Goal: Task Accomplishment & Management: Use online tool/utility

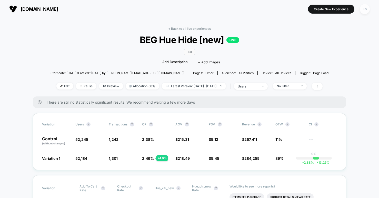
click at [366, 11] on div "KS" at bounding box center [365, 9] width 10 height 10
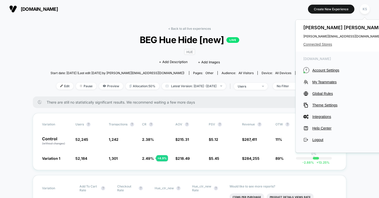
click at [318, 45] on span "Connected Stores" at bounding box center [343, 44] width 81 height 4
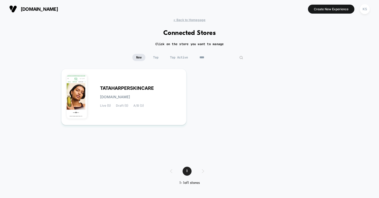
click at [216, 57] on input "****" at bounding box center [221, 57] width 51 height 7
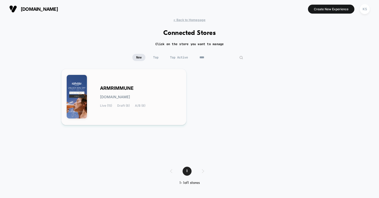
type input "****"
click at [125, 89] on span "ARMRIMMUNE" at bounding box center [117, 88] width 34 height 4
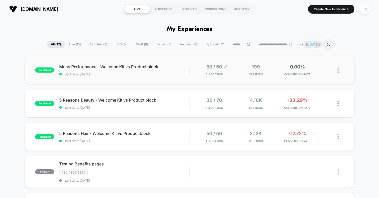
click at [226, 67] on icon at bounding box center [225, 67] width 4 height 4
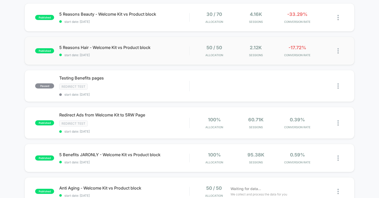
scroll to position [103, 0]
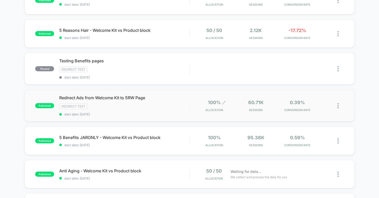
click at [224, 101] on icon at bounding box center [223, 102] width 3 height 3
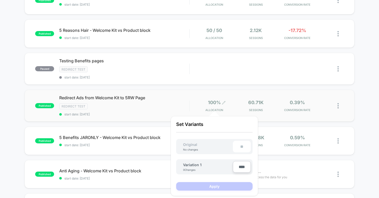
click at [224, 101] on icon at bounding box center [223, 102] width 3 height 3
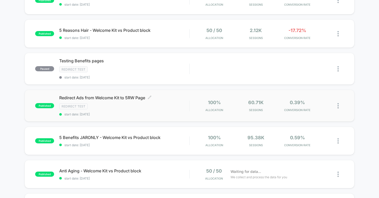
click at [119, 96] on span "Redirect Ads from Welcome Kit to 5RW Page Click to edit experience details" at bounding box center [124, 97] width 130 height 5
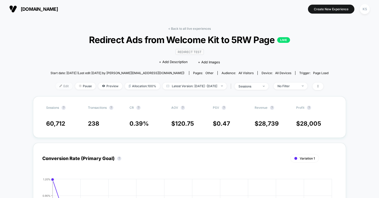
click at [56, 85] on span "Edit" at bounding box center [64, 86] width 17 height 7
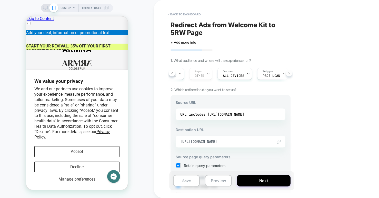
scroll to position [0, 35]
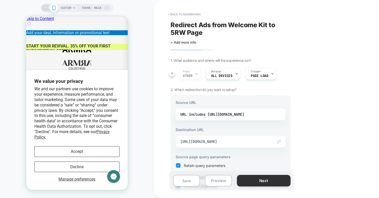
click at [258, 179] on button "Next" at bounding box center [264, 181] width 54 height 12
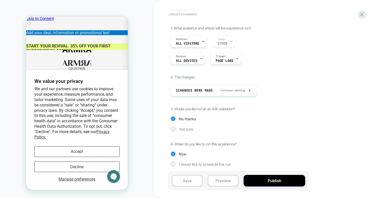
scroll to position [34, 0]
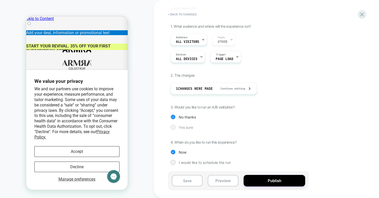
click at [172, 128] on div at bounding box center [173, 127] width 4 height 4
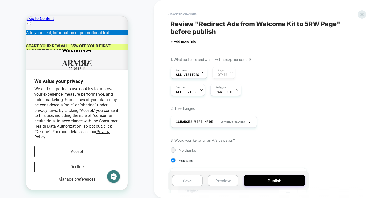
scroll to position [0, 0]
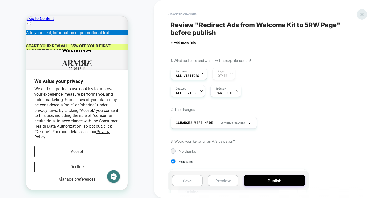
click at [360, 14] on icon at bounding box center [361, 14] width 7 height 7
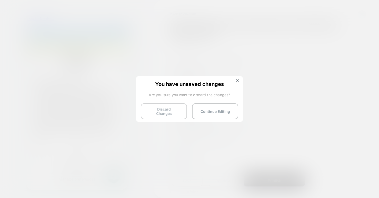
click at [161, 110] on button "Discard Changes" at bounding box center [164, 111] width 46 height 16
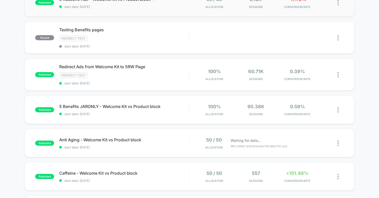
scroll to position [135, 0]
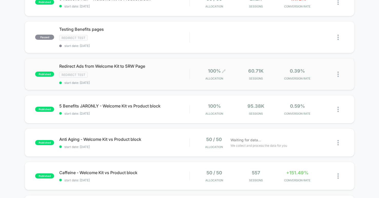
click at [224, 71] on icon at bounding box center [224, 71] width 4 height 4
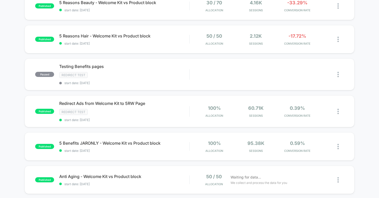
scroll to position [102, 0]
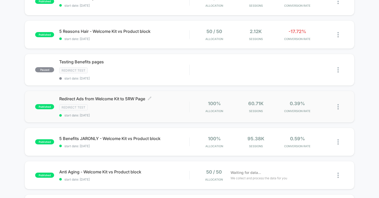
click at [101, 99] on span "Redirect Ads from Welcome Kit to 5RW Page Click to edit experience details" at bounding box center [124, 98] width 130 height 5
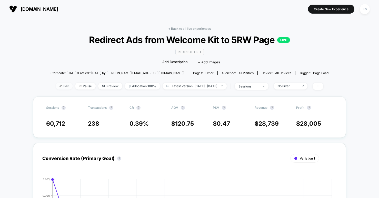
click at [59, 85] on img at bounding box center [60, 86] width 3 height 3
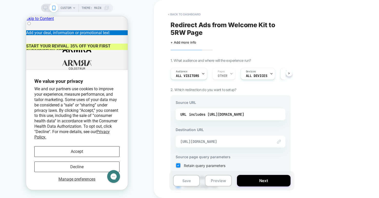
click at [239, 141] on span "[URL][DOMAIN_NAME]" at bounding box center [224, 141] width 88 height 5
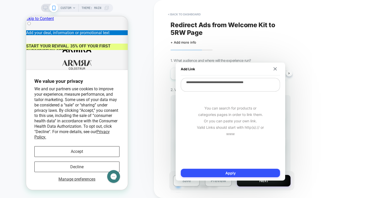
click at [328, 146] on div "< back to dashboard Redirect Ads from Welcome Kit to 5RW Page Click to edit exp…" at bounding box center [267, 99] width 226 height 198
